Goal: Information Seeking & Learning: Learn about a topic

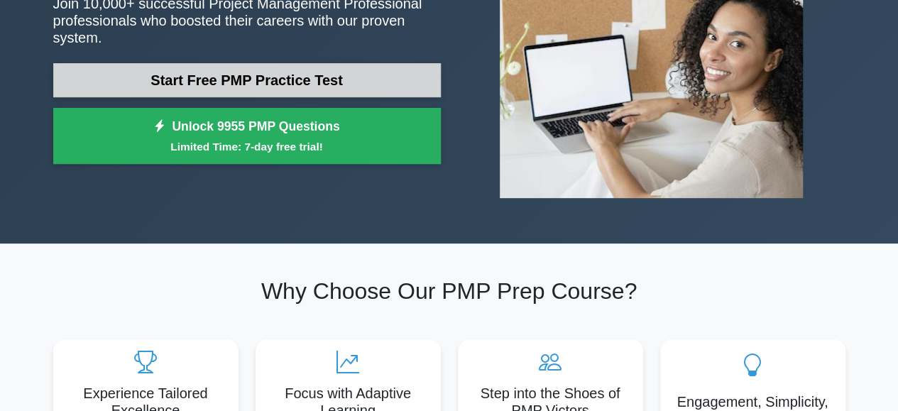
scroll to position [142, 0]
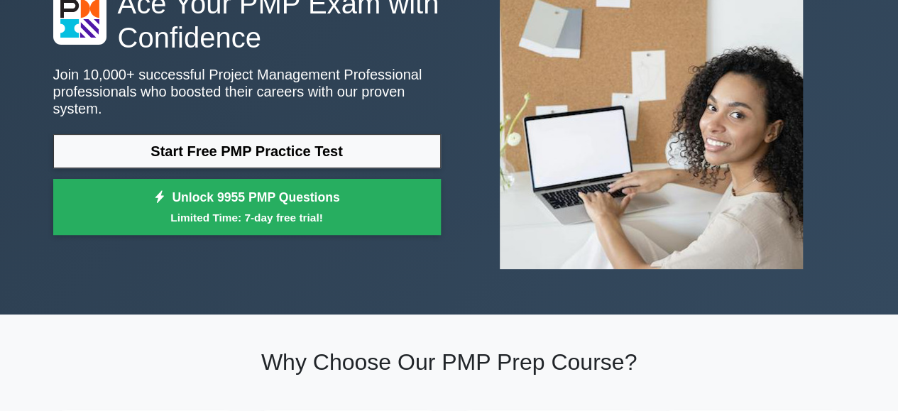
scroll to position [142, 0]
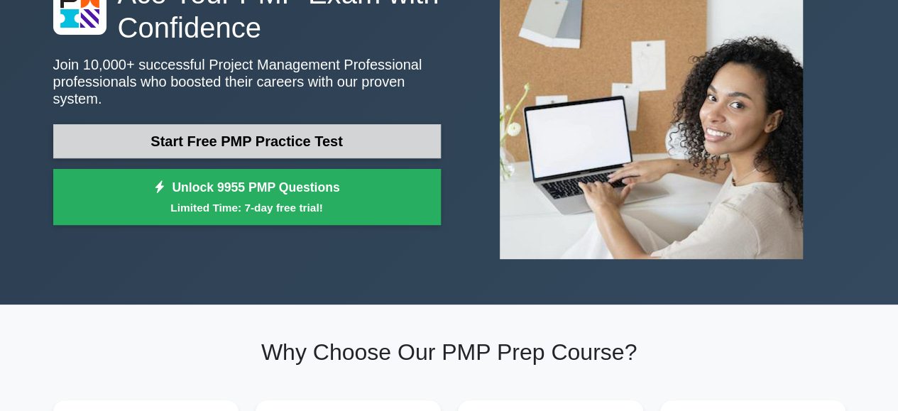
click at [231, 139] on link "Start Free PMP Practice Test" at bounding box center [247, 141] width 388 height 34
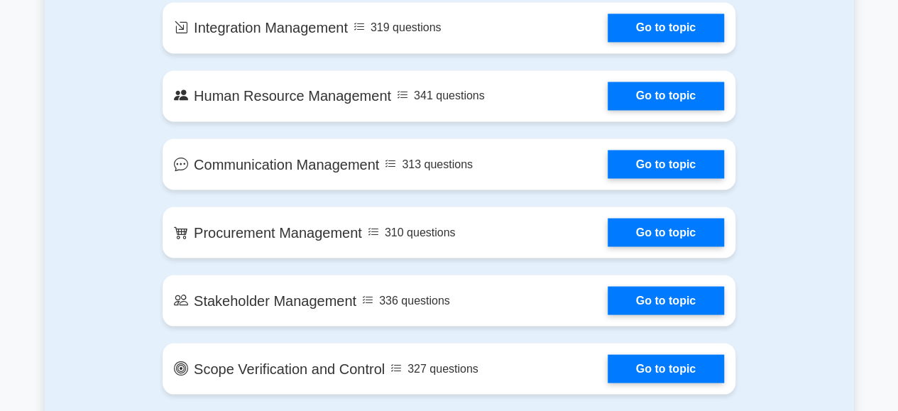
scroll to position [1207, 0]
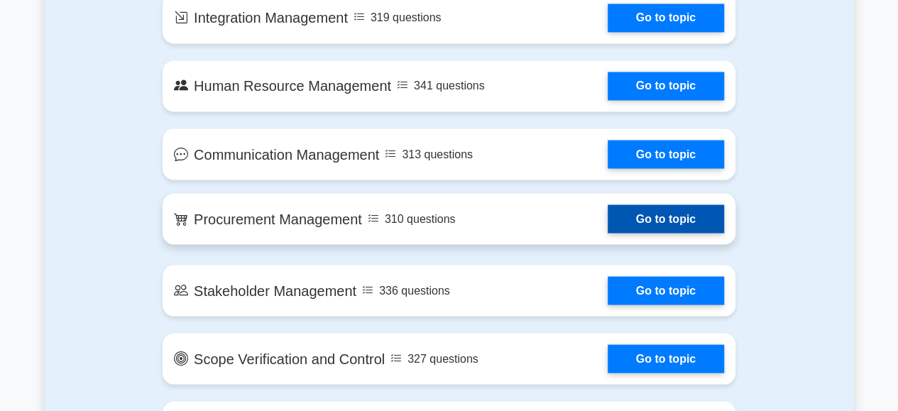
click at [659, 222] on link "Go to topic" at bounding box center [666, 218] width 116 height 28
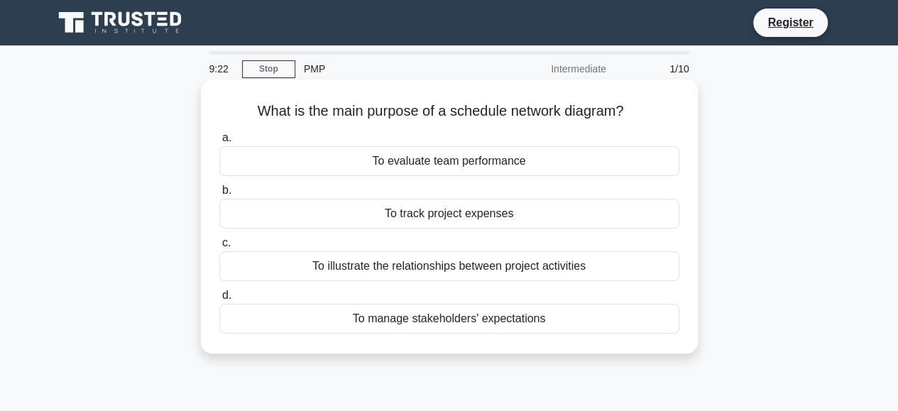
click at [454, 163] on div "To evaluate team performance" at bounding box center [449, 161] width 460 height 30
click at [219, 143] on input "a. To evaluate team performance" at bounding box center [219, 137] width 0 height 9
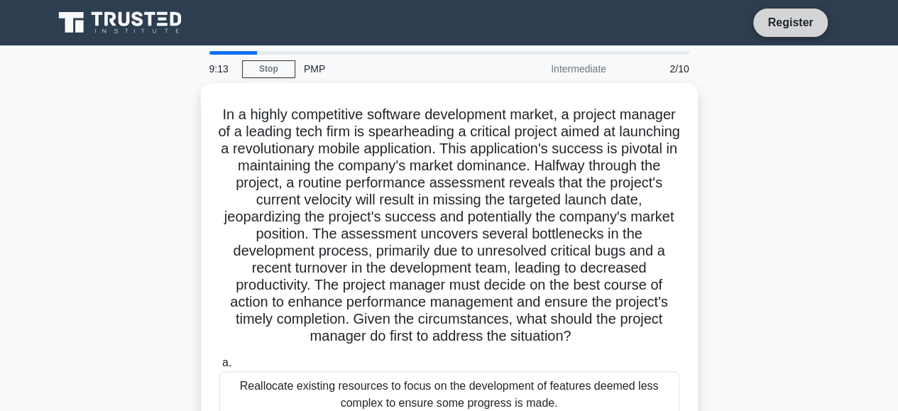
click at [789, 26] on link "Register" at bounding box center [790, 22] width 62 height 18
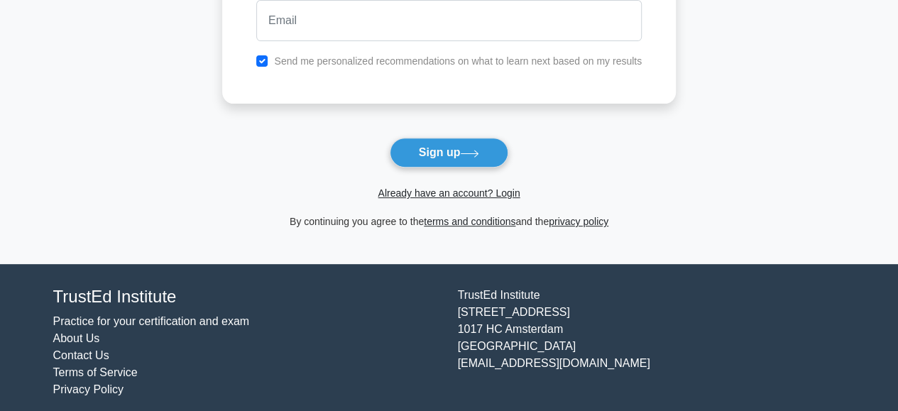
scroll to position [212, 0]
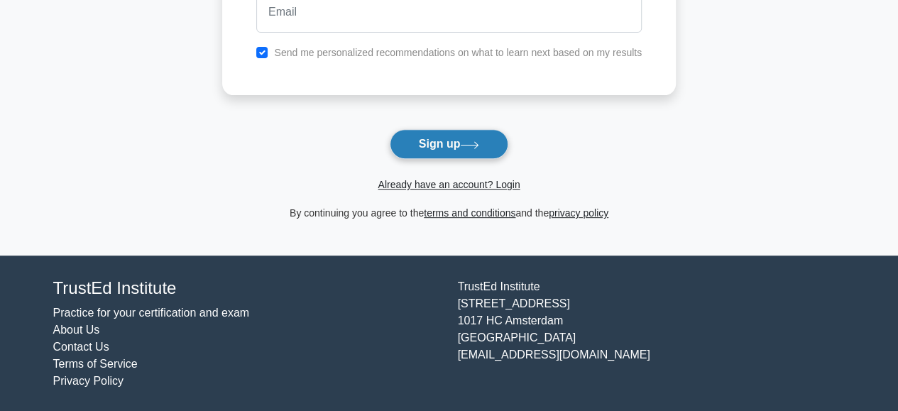
click at [441, 141] on button "Sign up" at bounding box center [449, 144] width 119 height 30
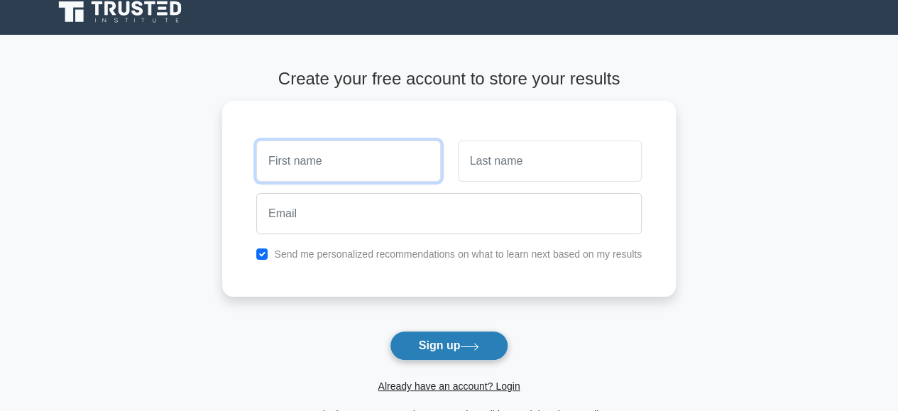
scroll to position [0, 0]
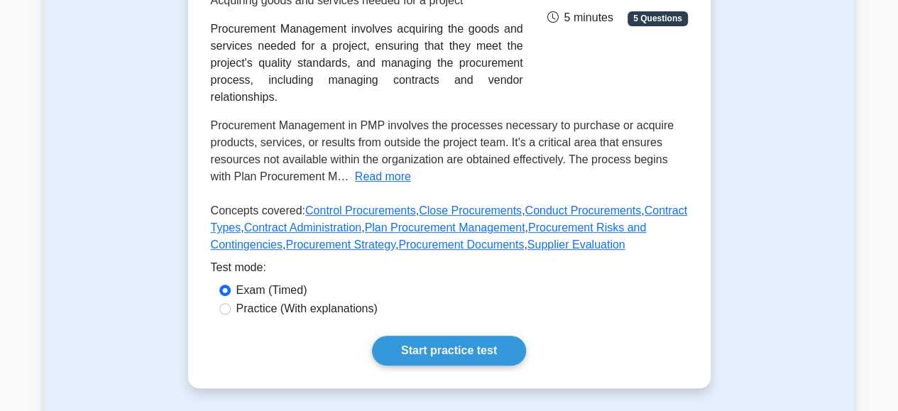
scroll to position [284, 0]
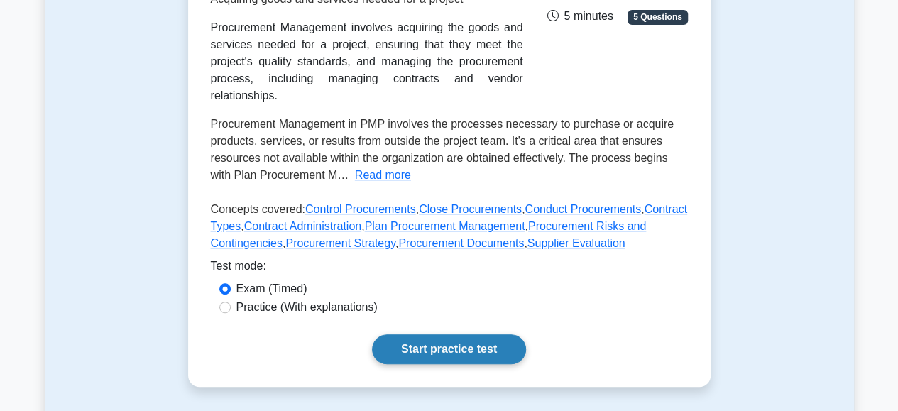
click at [466, 334] on link "Start practice test" at bounding box center [449, 349] width 154 height 30
